Goal: Navigation & Orientation: Find specific page/section

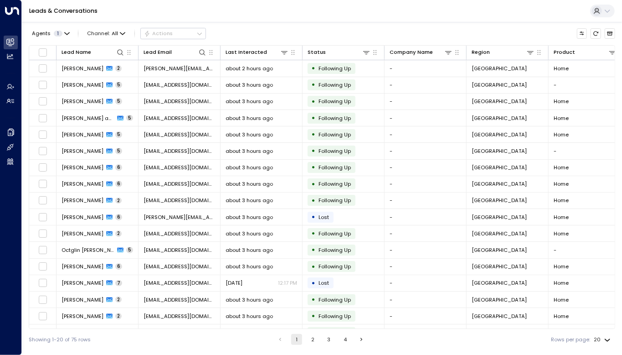
click at [315, 8] on div "Leads & Conversations" at bounding box center [322, 11] width 600 height 22
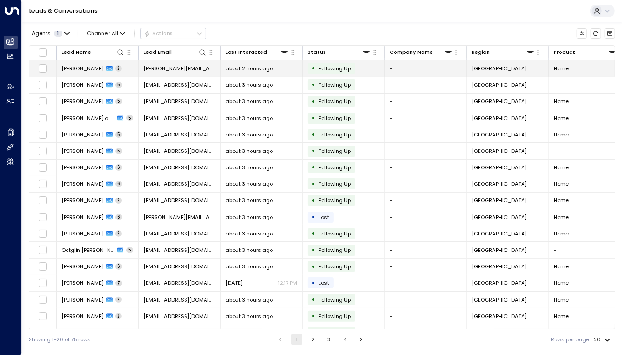
click at [88, 67] on span "[PERSON_NAME]" at bounding box center [83, 68] width 42 height 7
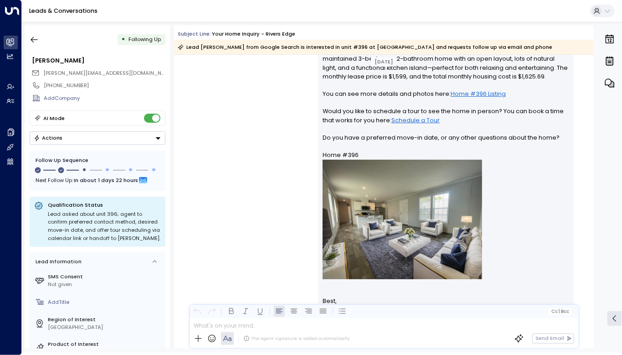
scroll to position [750, 0]
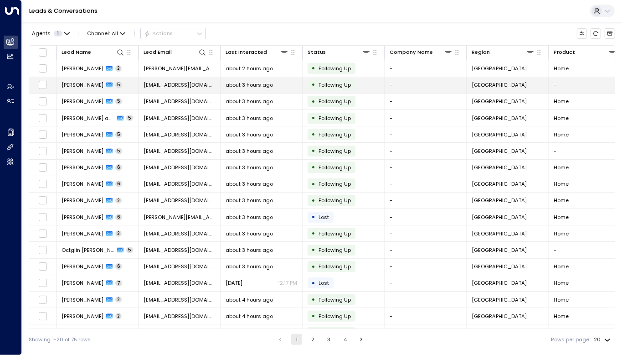
click at [103, 85] on span "[PERSON_NAME]" at bounding box center [83, 84] width 42 height 7
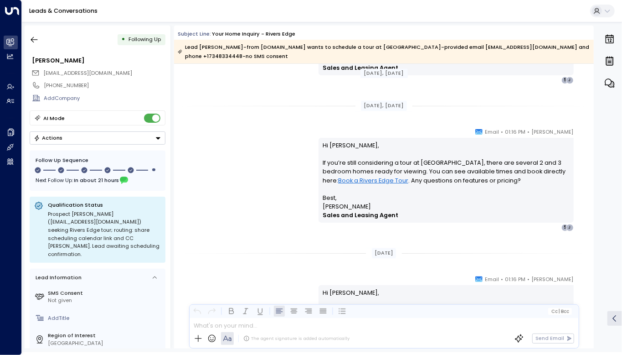
scroll to position [1192, 0]
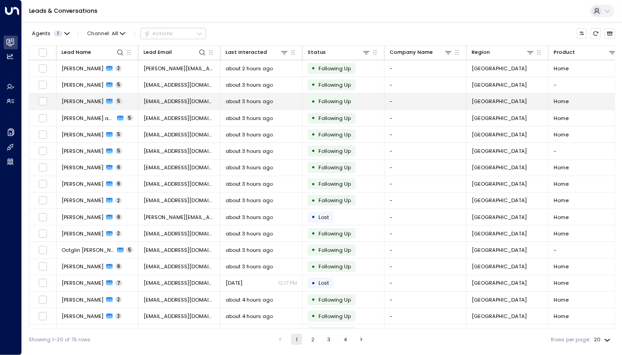
click at [76, 100] on span "[PERSON_NAME]" at bounding box center [83, 101] width 42 height 7
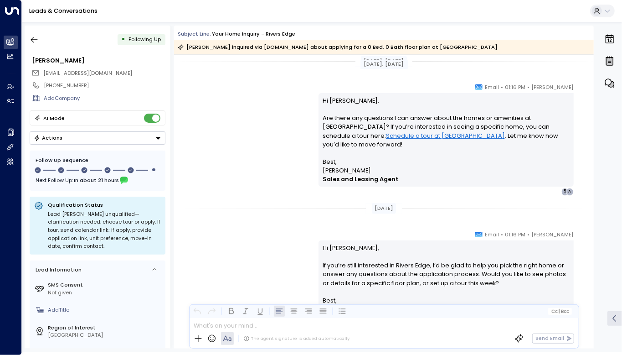
scroll to position [1209, 0]
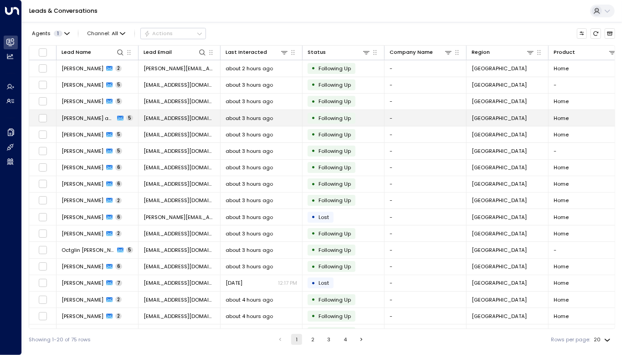
click at [82, 119] on span "[PERSON_NAME] and [PERSON_NAME]" at bounding box center [88, 117] width 53 height 7
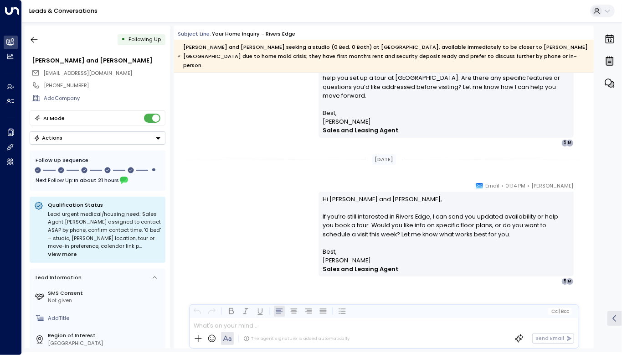
scroll to position [1271, 0]
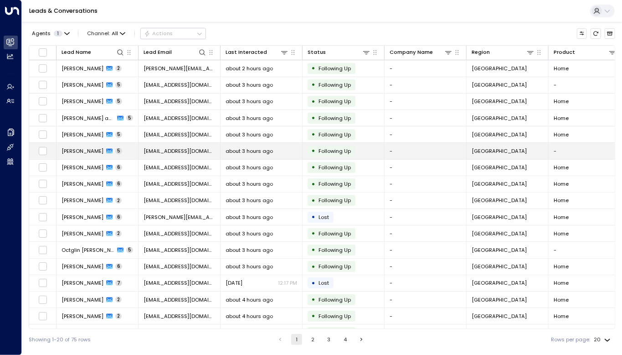
click at [106, 148] on icon at bounding box center [109, 151] width 6 height 6
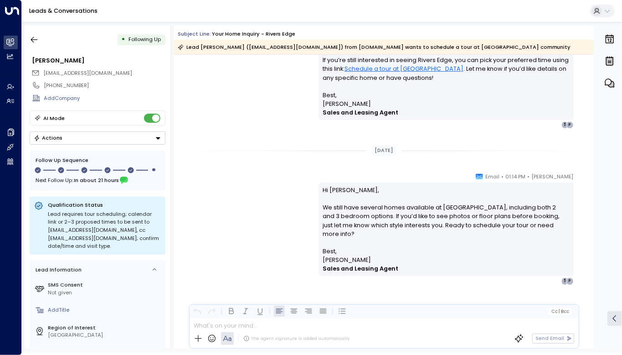
scroll to position [1192, 0]
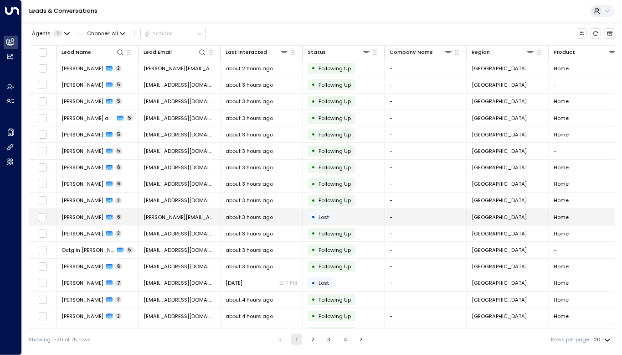
click at [82, 213] on span "[PERSON_NAME]" at bounding box center [83, 216] width 42 height 7
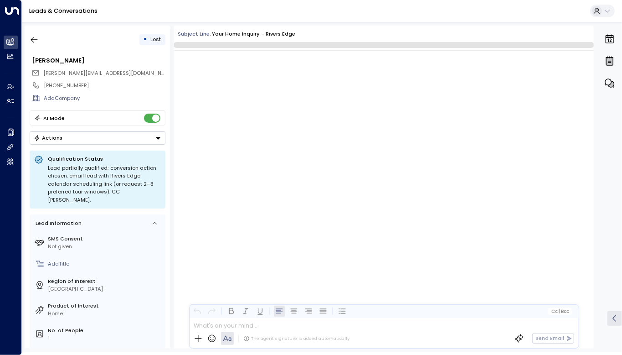
scroll to position [2186, 0]
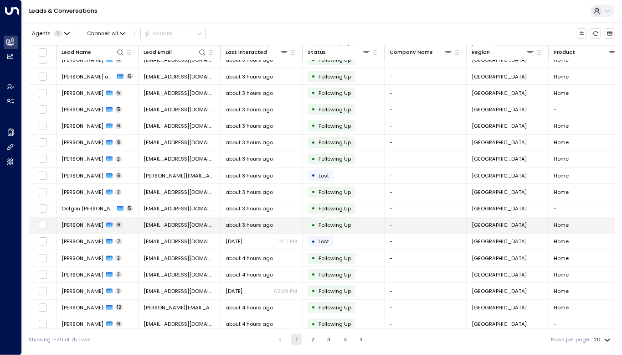
scroll to position [39, 0]
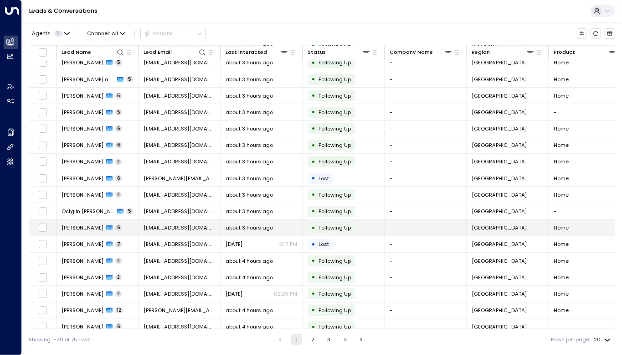
click at [78, 229] on td "[PERSON_NAME] 6" at bounding box center [98, 228] width 82 height 16
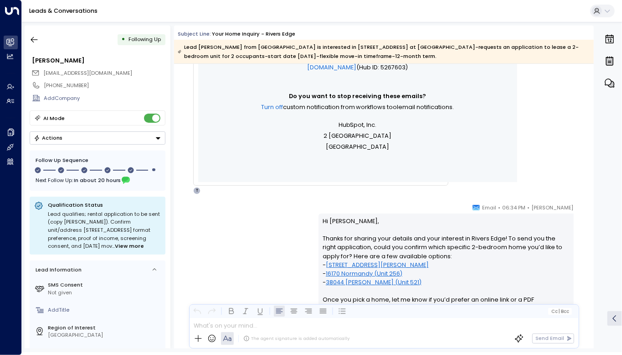
scroll to position [465, 0]
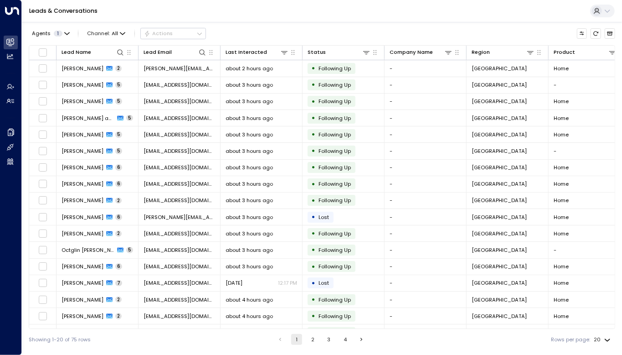
click at [58, 12] on link "Leads & Conversations" at bounding box center [63, 11] width 68 height 8
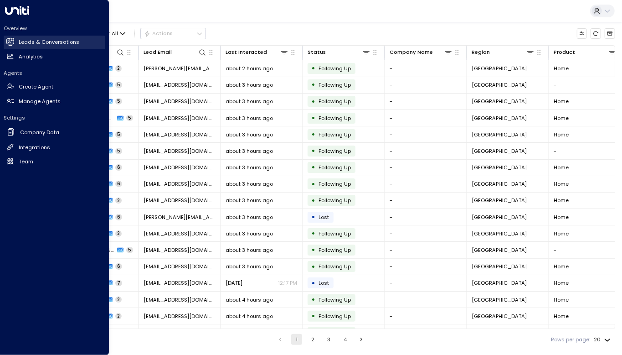
click at [35, 45] on h2 "Leads & Conversations" at bounding box center [49, 42] width 61 height 8
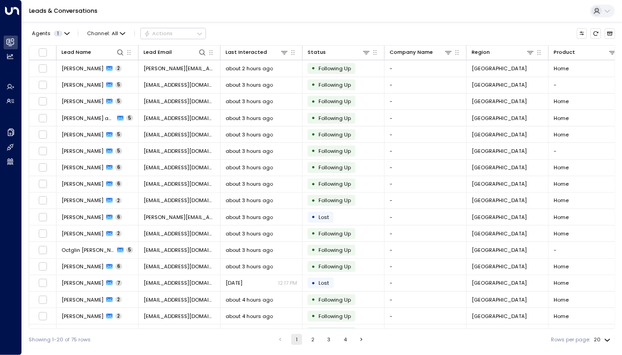
click at [310, 338] on button "2" at bounding box center [313, 339] width 11 height 11
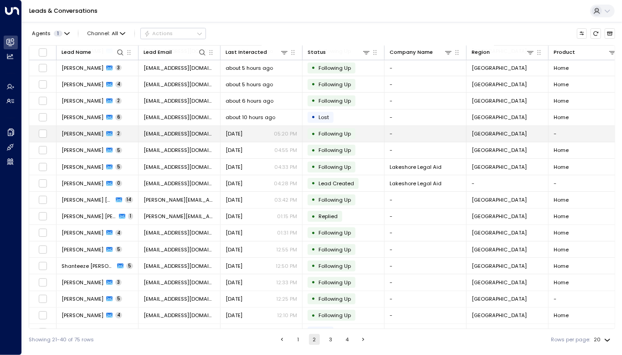
scroll to position [61, 0]
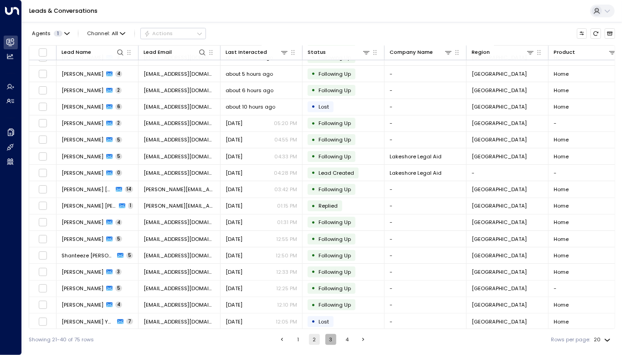
click at [327, 336] on button "3" at bounding box center [330, 339] width 11 height 11
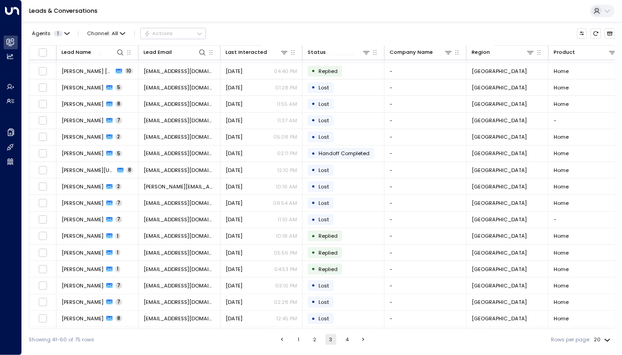
scroll to position [61, 0]
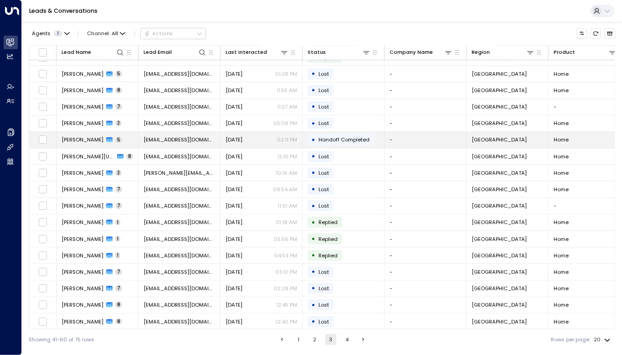
click at [92, 137] on span "[PERSON_NAME]" at bounding box center [83, 139] width 42 height 7
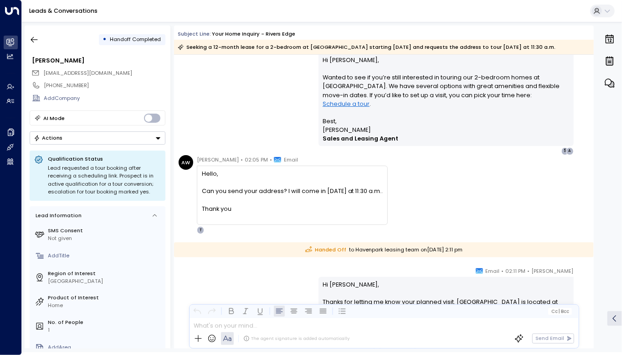
scroll to position [1237, 0]
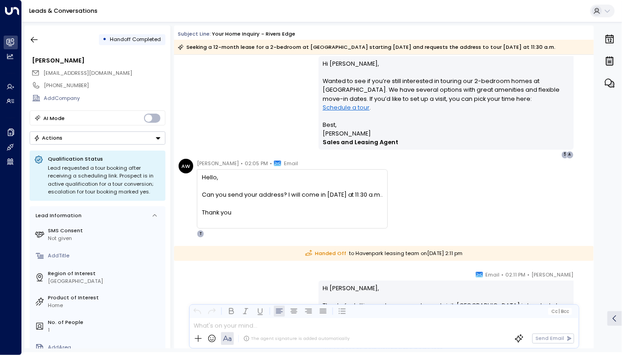
drag, startPoint x: 235, startPoint y: 163, endPoint x: 197, endPoint y: 164, distance: 37.8
click at [197, 164] on span "[PERSON_NAME]" at bounding box center [218, 163] width 42 height 9
copy span "[PERSON_NAME]"
